Goal: Task Accomplishment & Management: Manage account settings

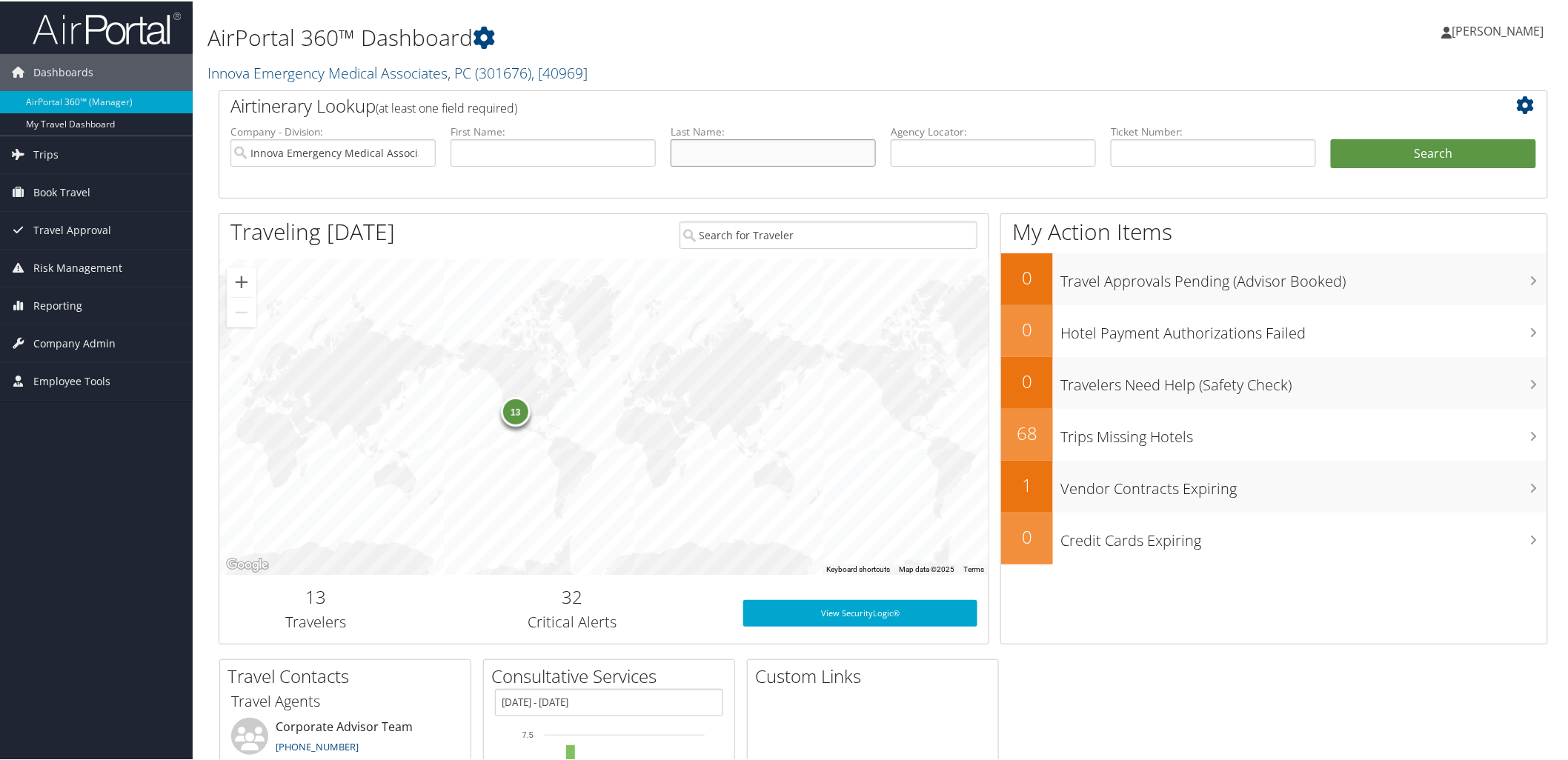
click at [712, 158] on input "text" at bounding box center [773, 151] width 205 height 27
type input "mccl"
click at [92, 334] on span "Company Admin" at bounding box center [74, 342] width 82 height 37
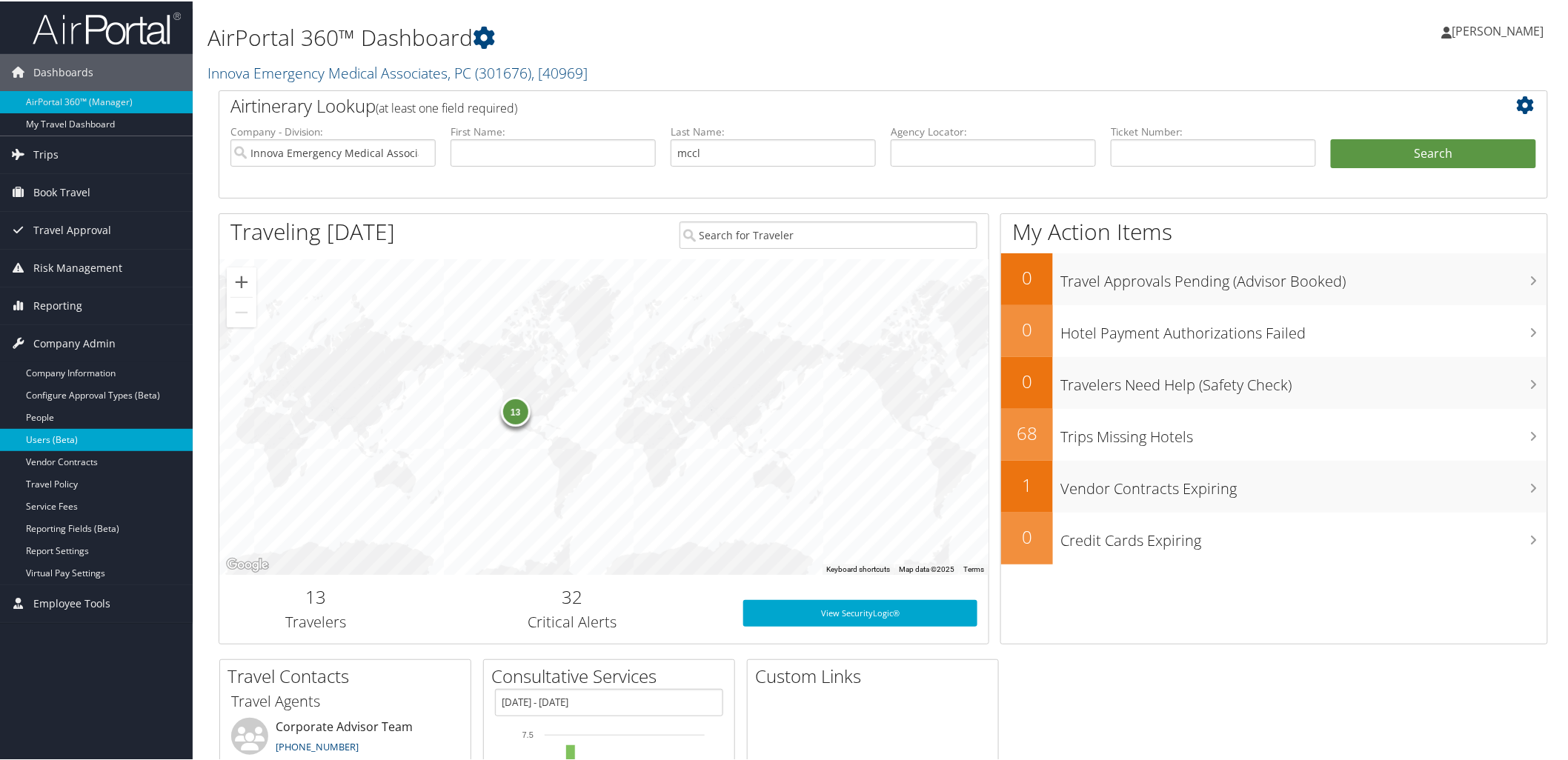
click at [82, 437] on link "Users (Beta)" at bounding box center [96, 438] width 193 height 23
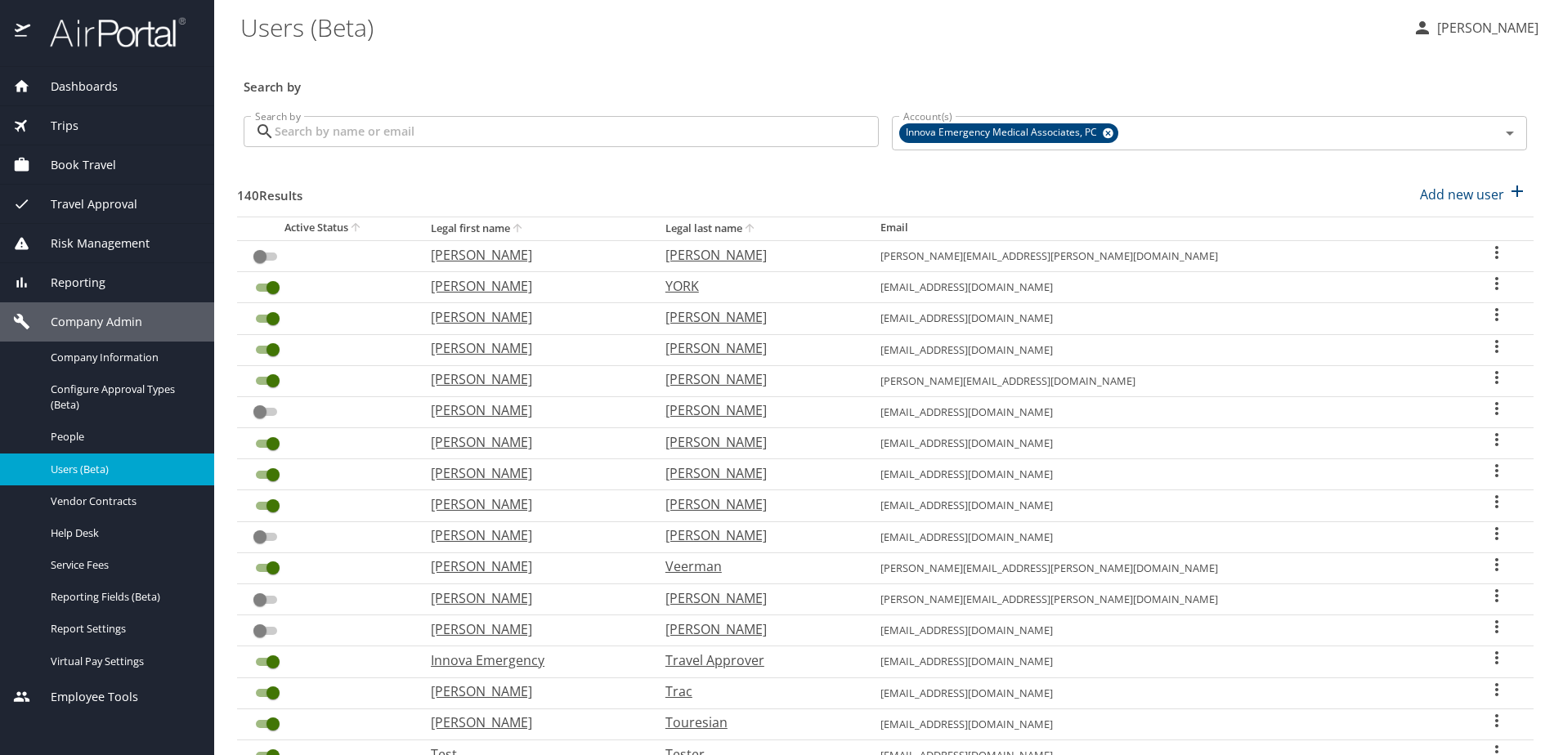
click at [582, 141] on input "Search by" at bounding box center [577, 131] width 604 height 31
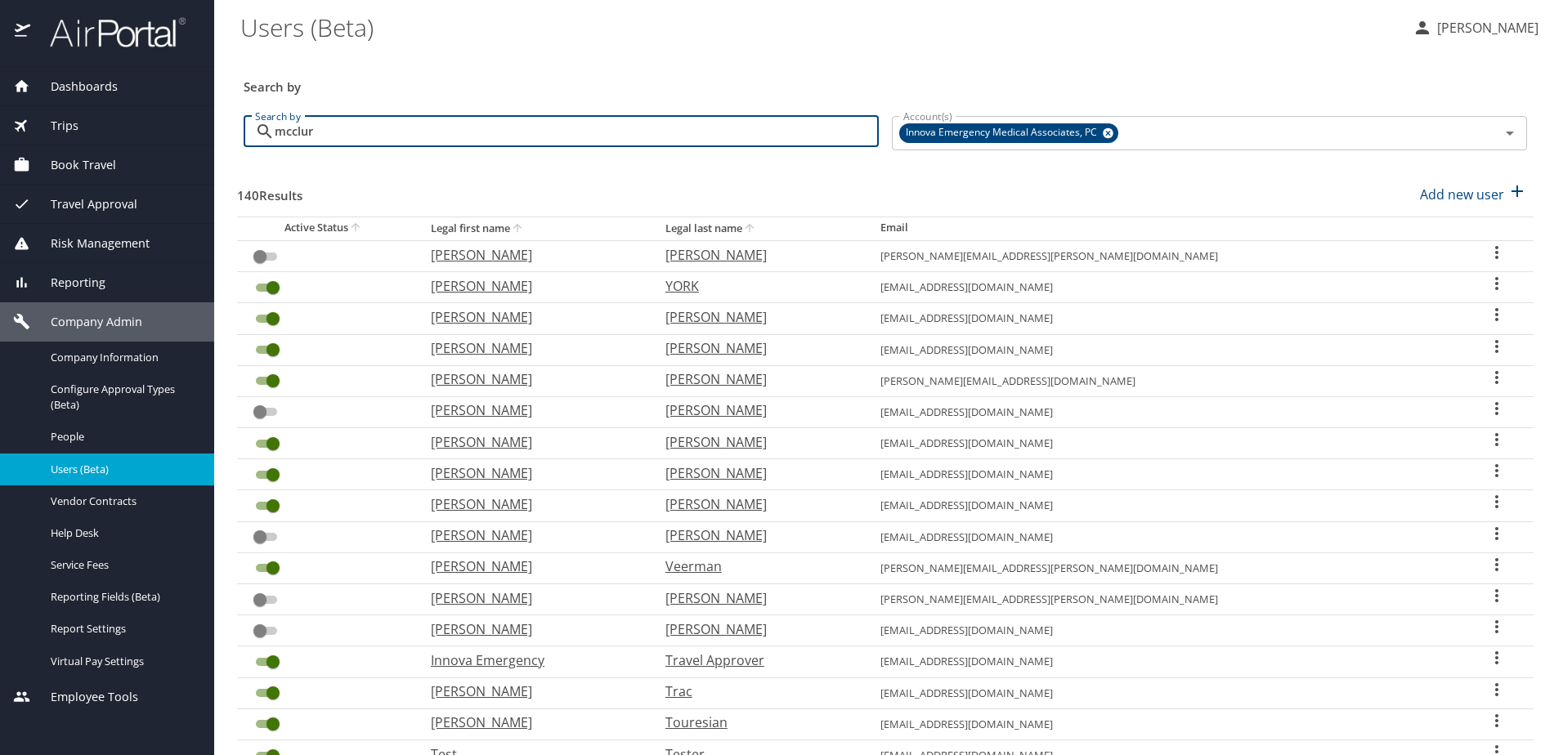
type input "mcclure"
checkbox input "true"
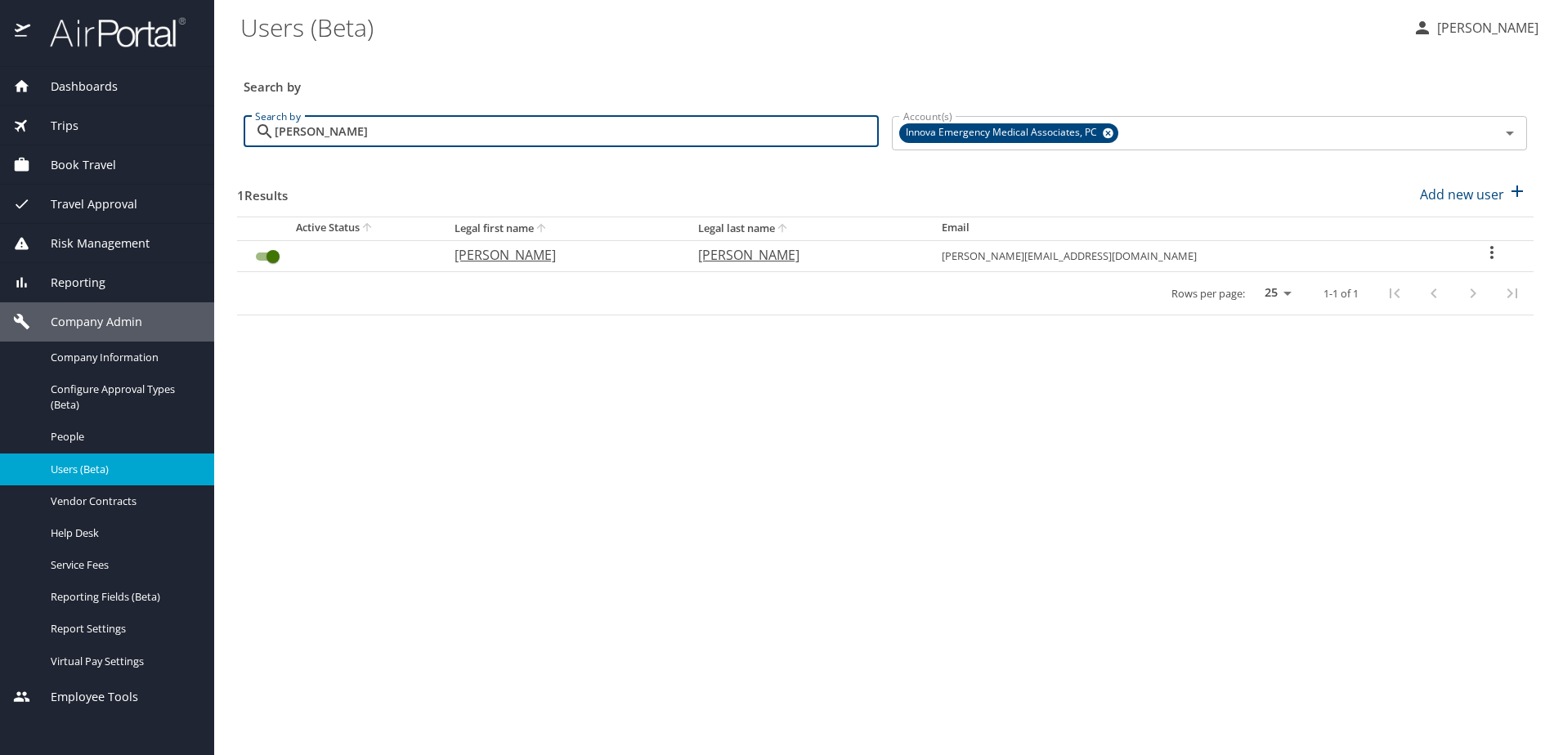
type input "mcclure"
click at [269, 258] on input "User Search Table" at bounding box center [273, 257] width 59 height 20
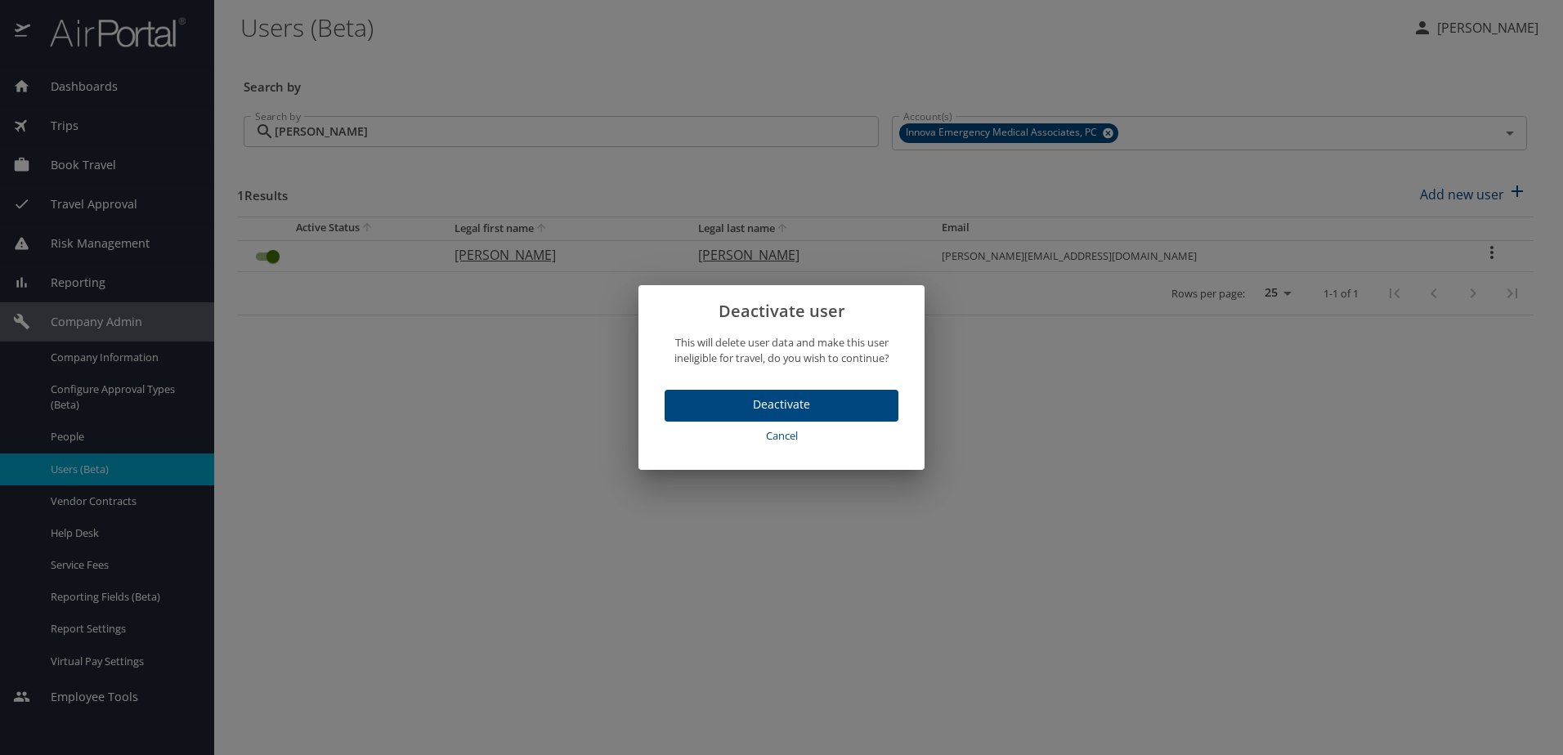
click at [692, 406] on span "Deactivate" at bounding box center [782, 405] width 208 height 20
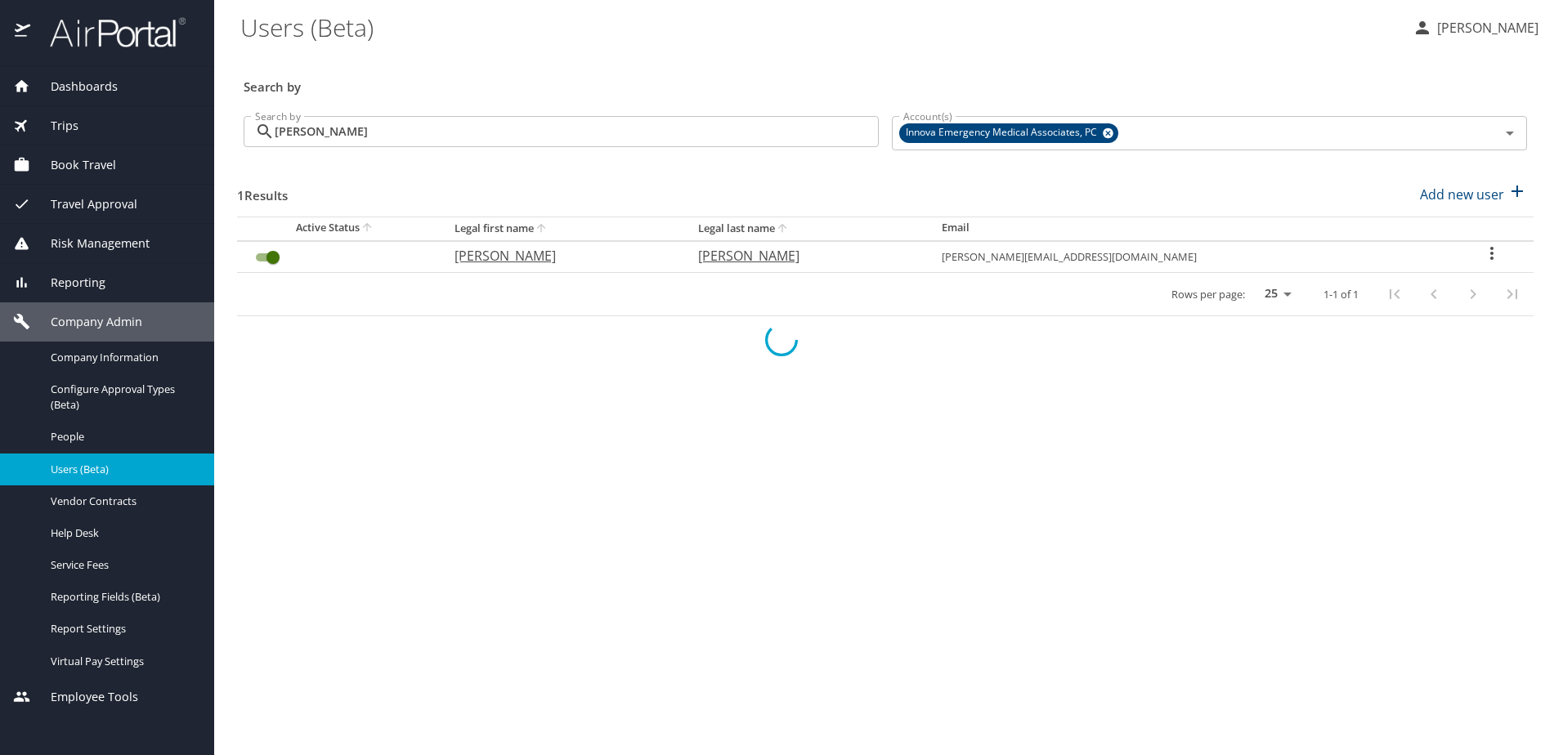
checkbox input "false"
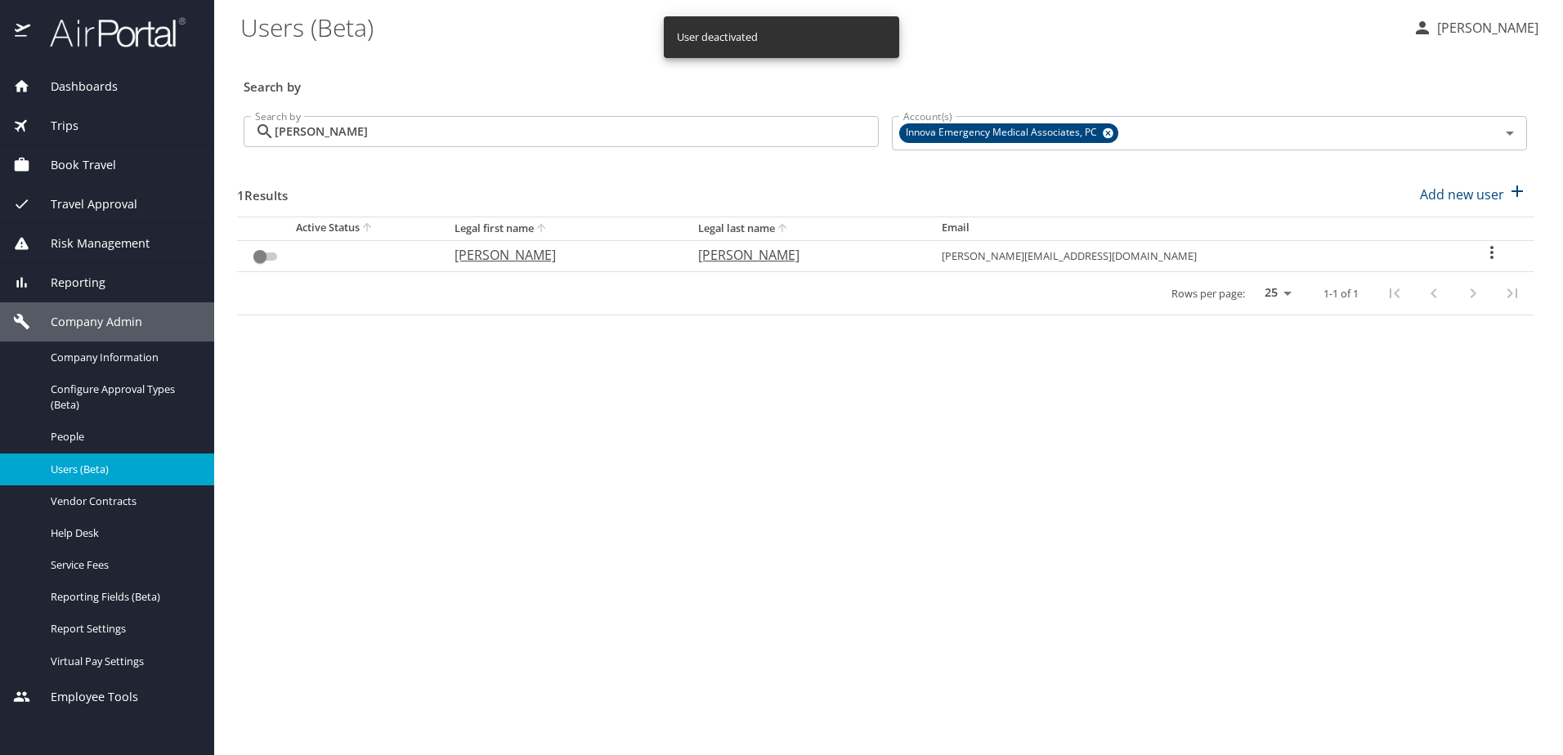
click at [478, 129] on input "mcclure" at bounding box center [577, 131] width 604 height 31
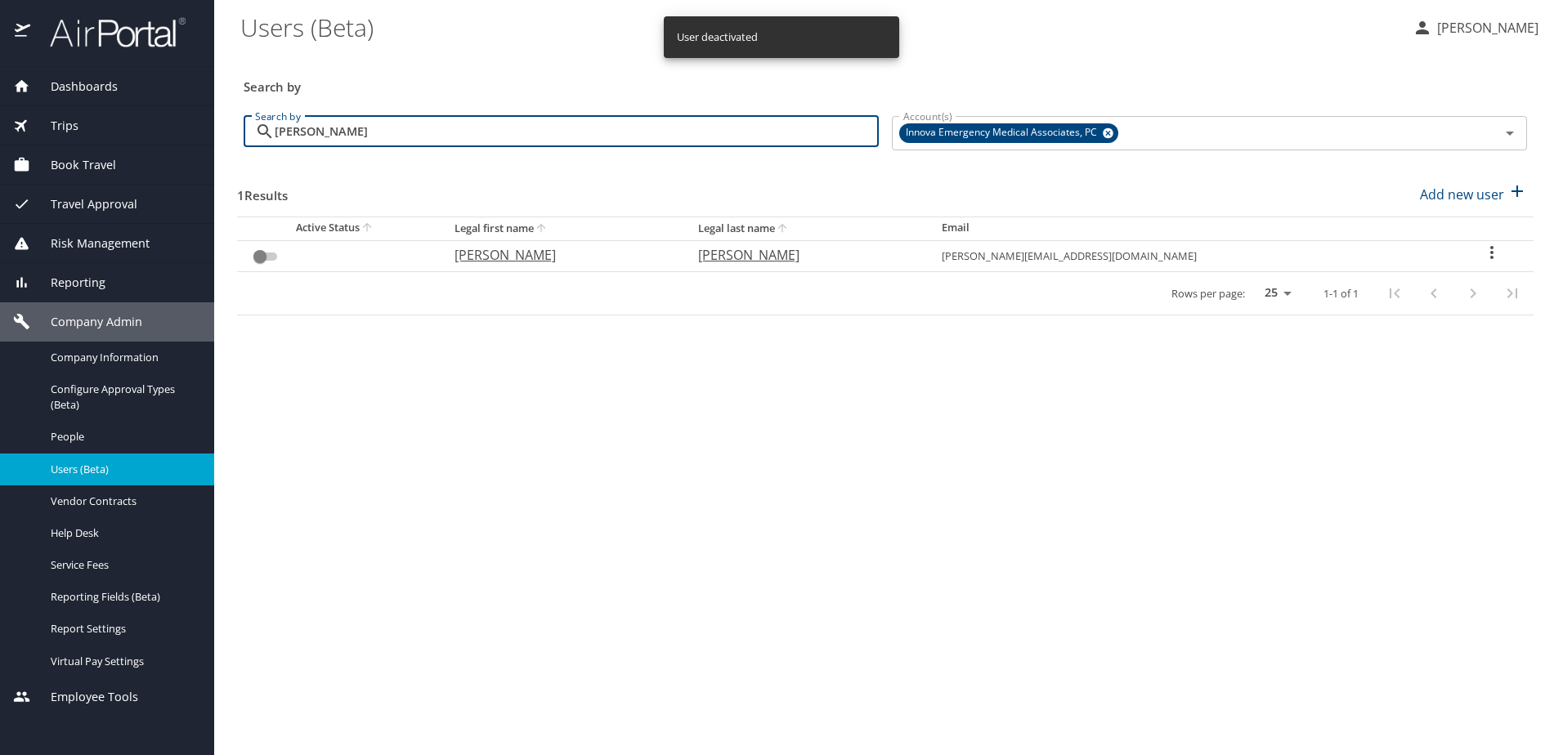
click at [478, 129] on input "mcclure" at bounding box center [577, 131] width 604 height 31
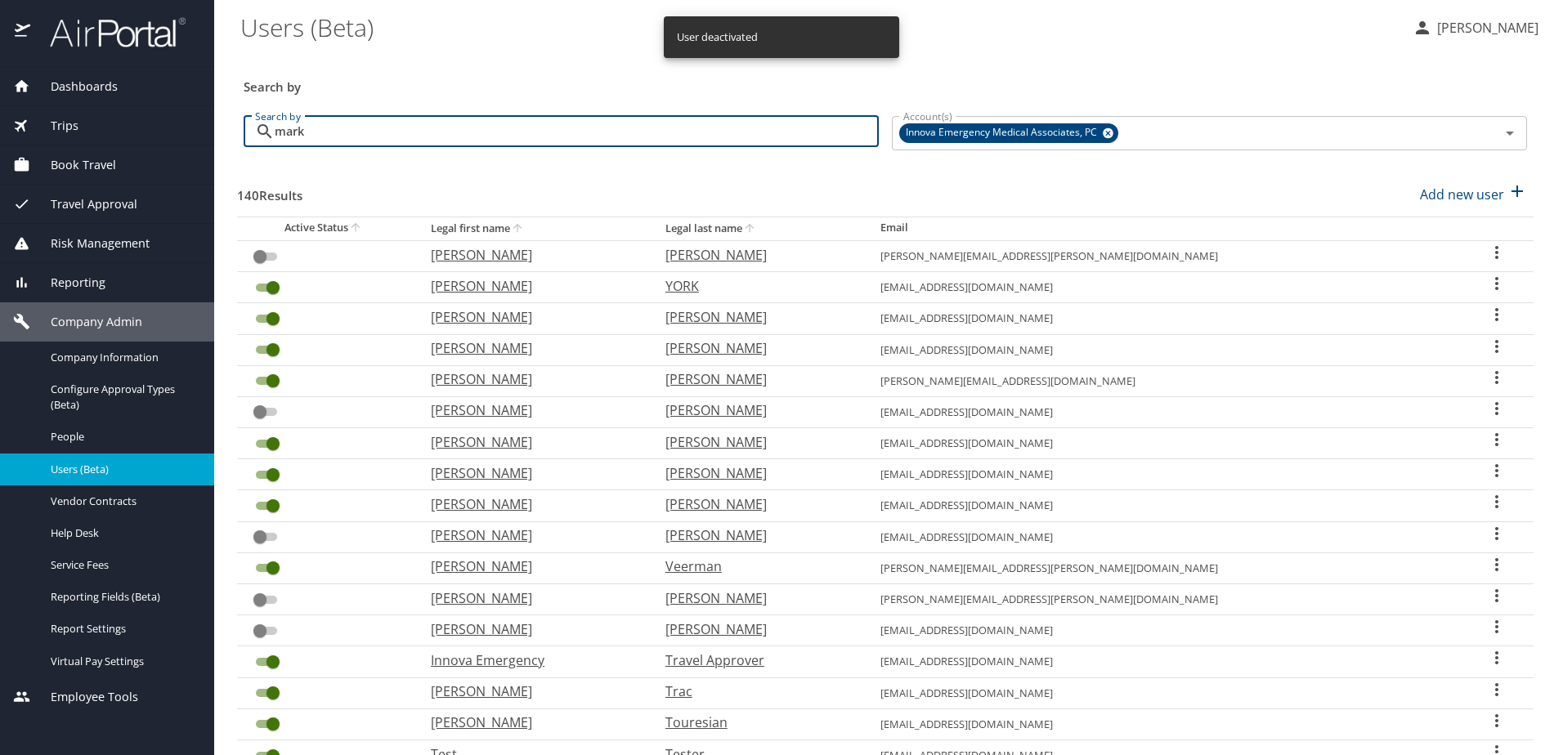
type input "marks"
checkbox input "true"
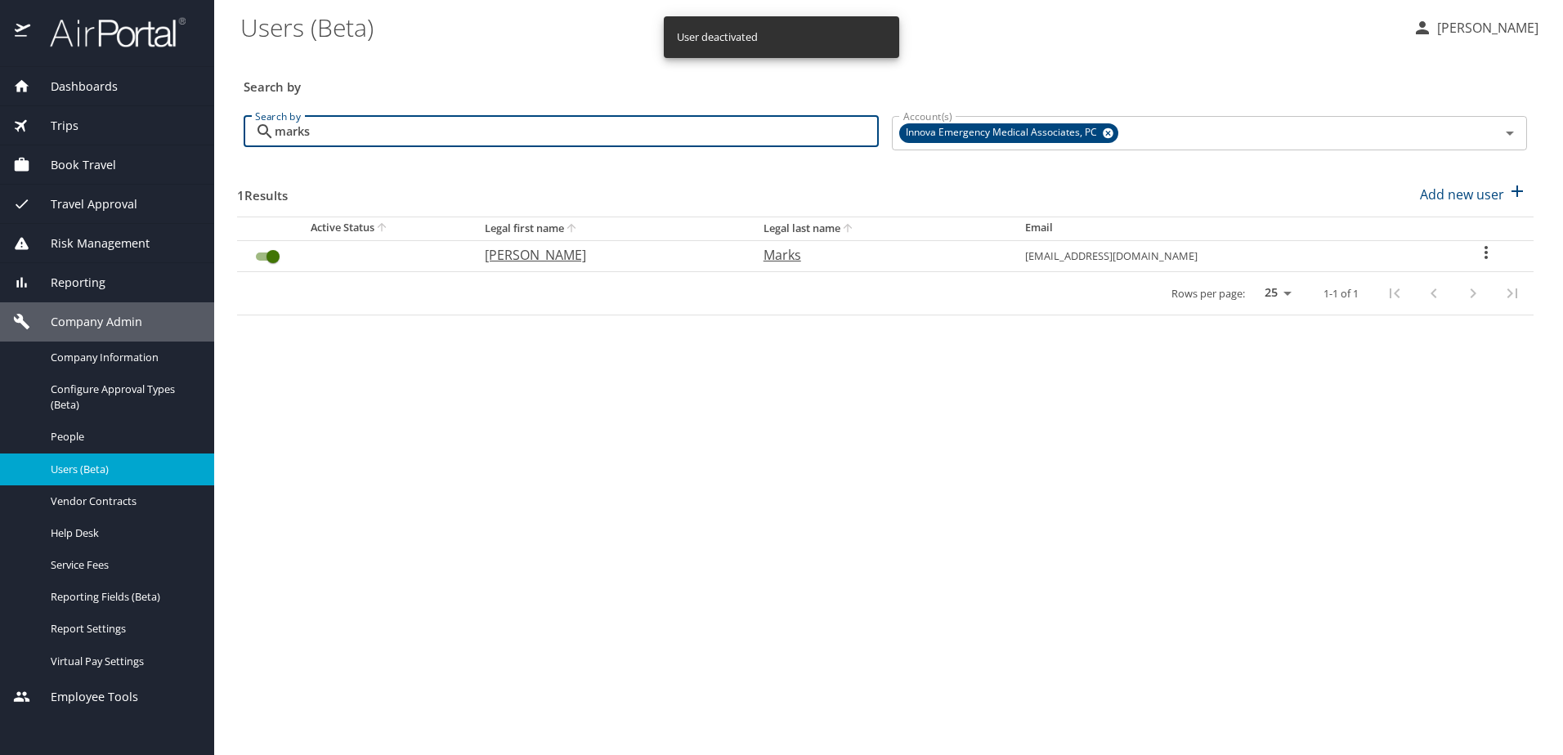
type input "marks"
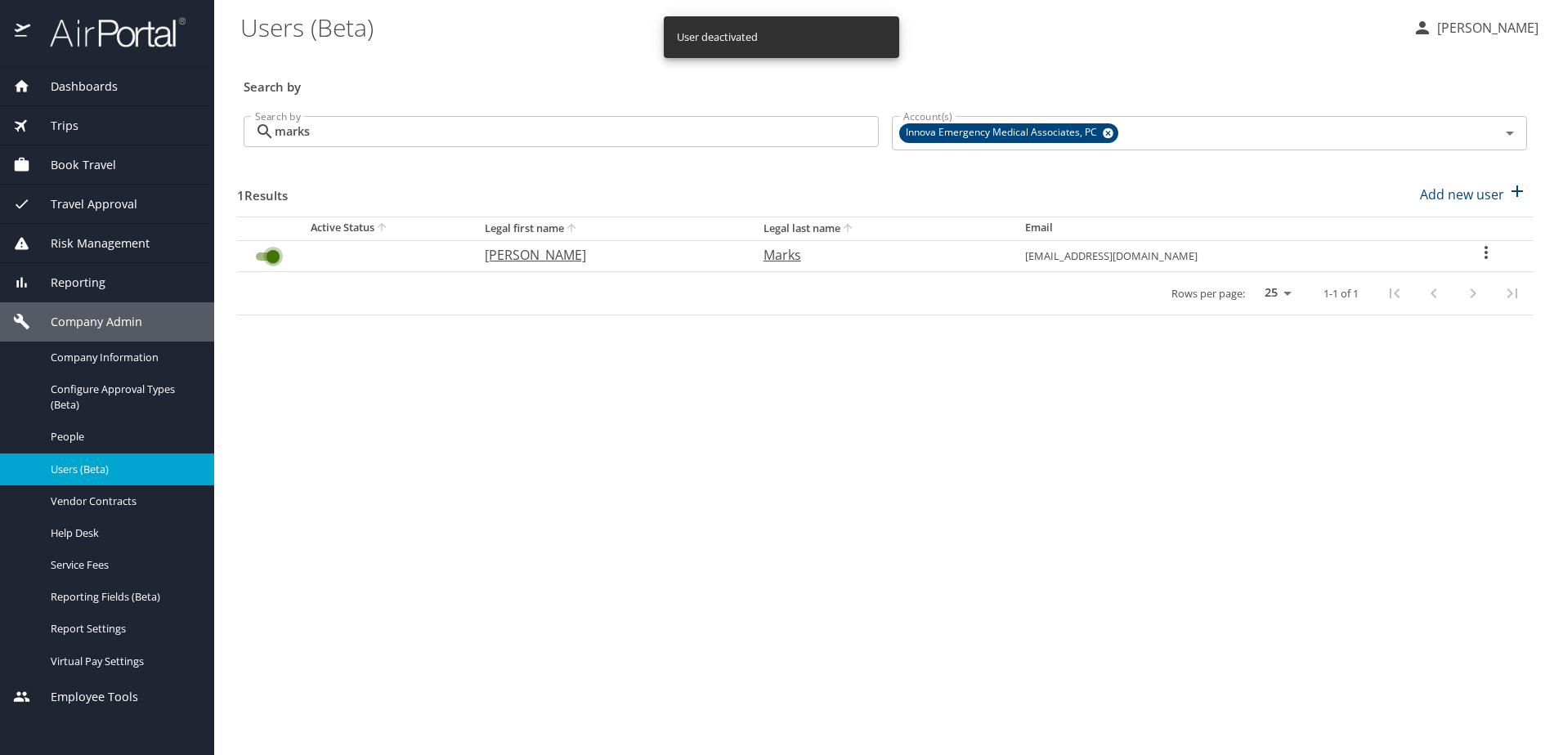
click at [269, 263] on input "User Search Table" at bounding box center [273, 257] width 59 height 20
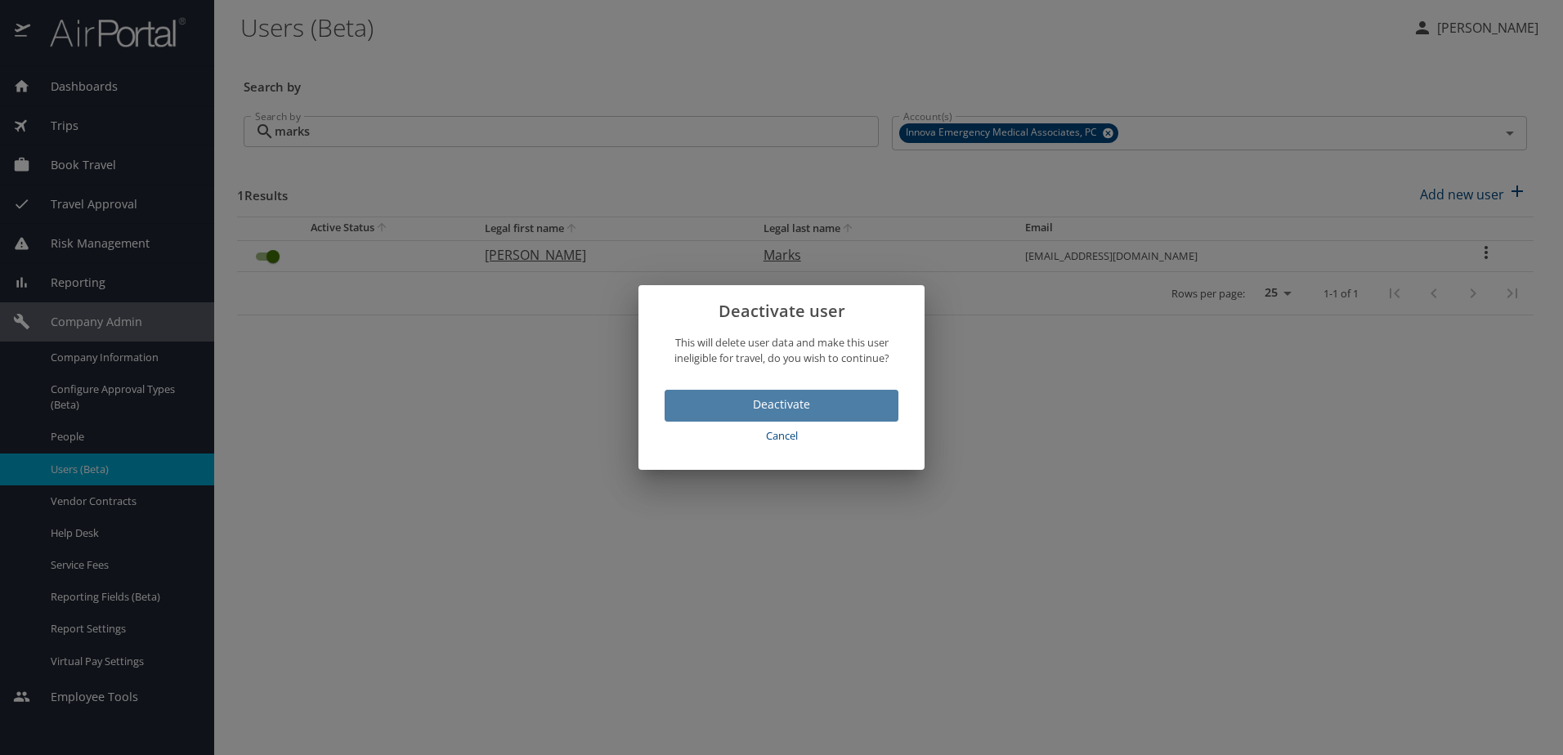
click at [694, 401] on span "Deactivate" at bounding box center [782, 405] width 208 height 20
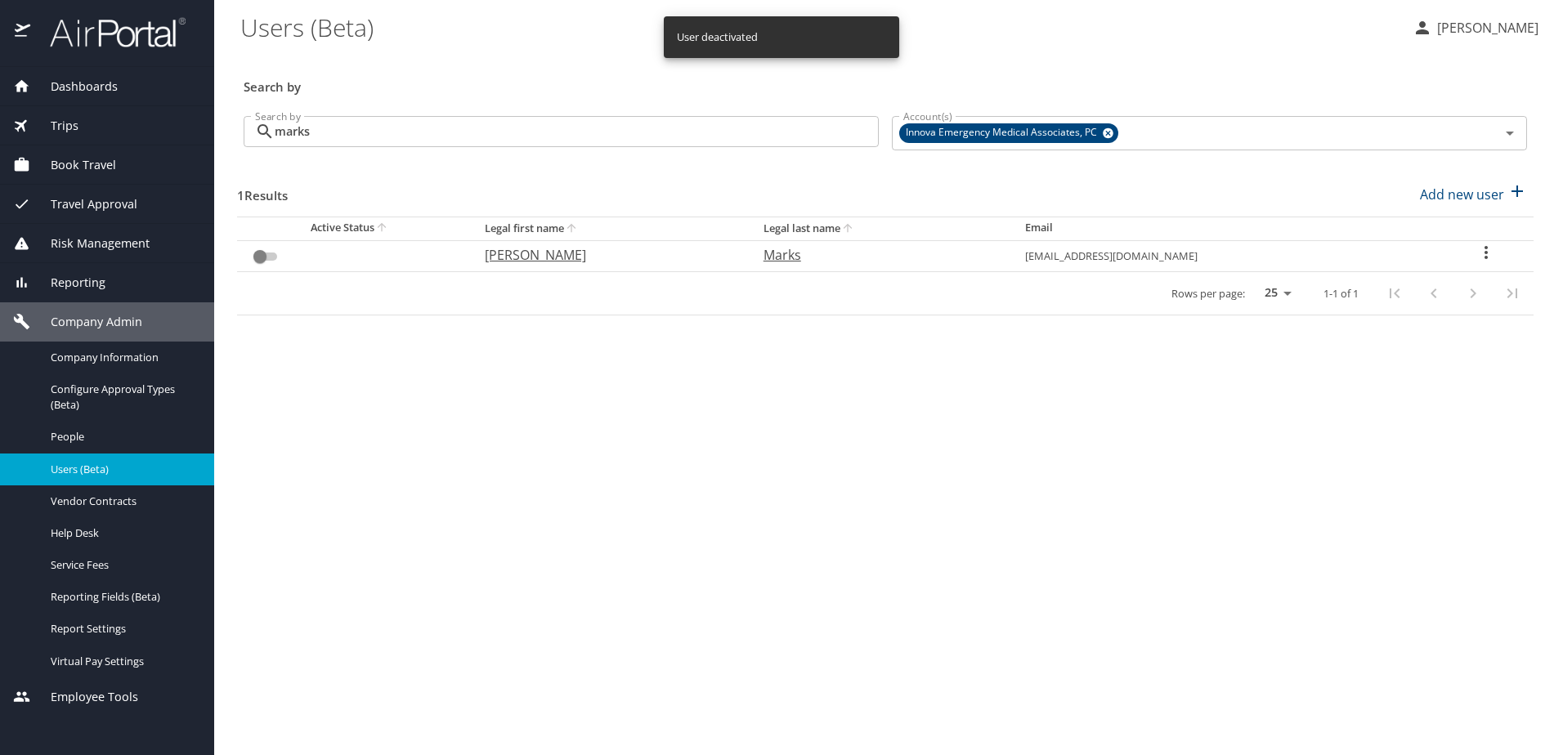
checkbox input "false"
